Goal: Find specific page/section: Find specific page/section

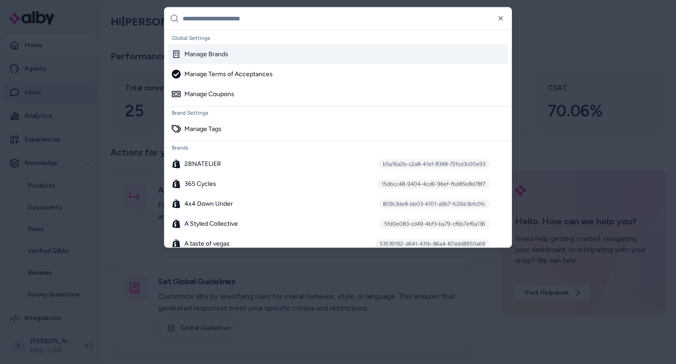
type input "*"
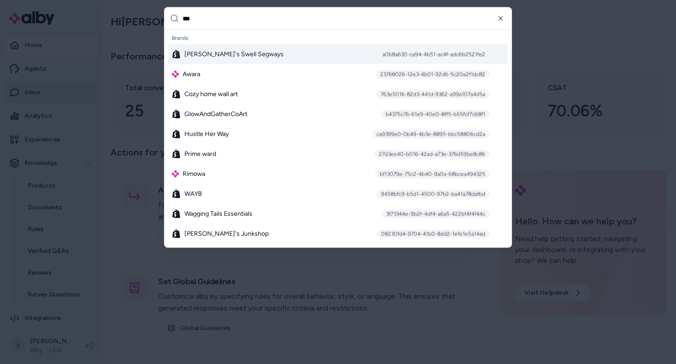
type input "****"
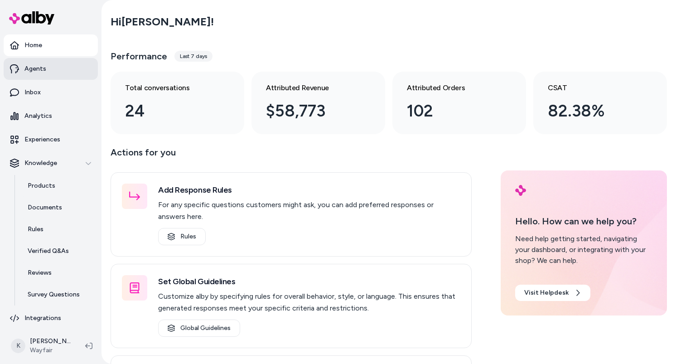
click at [51, 73] on link "Agents" at bounding box center [51, 69] width 94 height 22
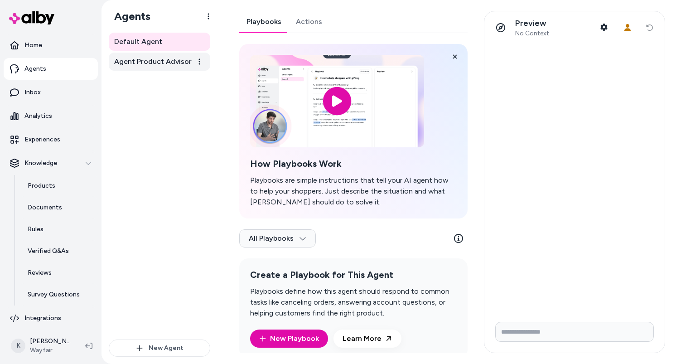
click at [182, 63] on span "Agent Product Advisor" at bounding box center [153, 61] width 78 height 11
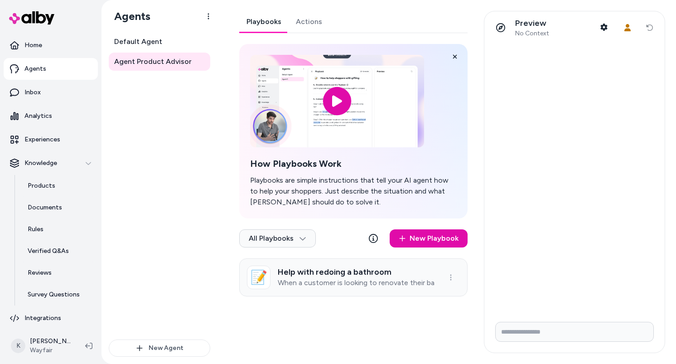
click at [379, 290] on link "📝 Help with redoing a bathroom When a customer is looking to renovate their bat…" at bounding box center [353, 277] width 228 height 38
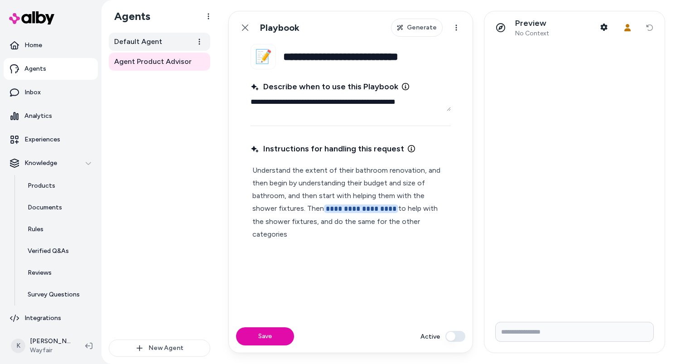
click at [176, 47] on link "Default Agent" at bounding box center [160, 42] width 102 height 18
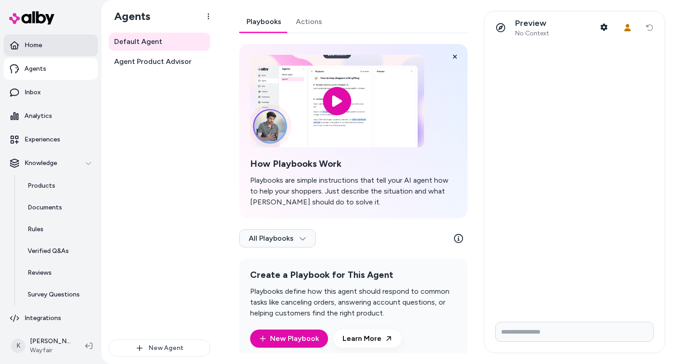
click at [56, 53] on link "Home" at bounding box center [51, 45] width 94 height 22
